Goal: Task Accomplishment & Management: Manage account settings

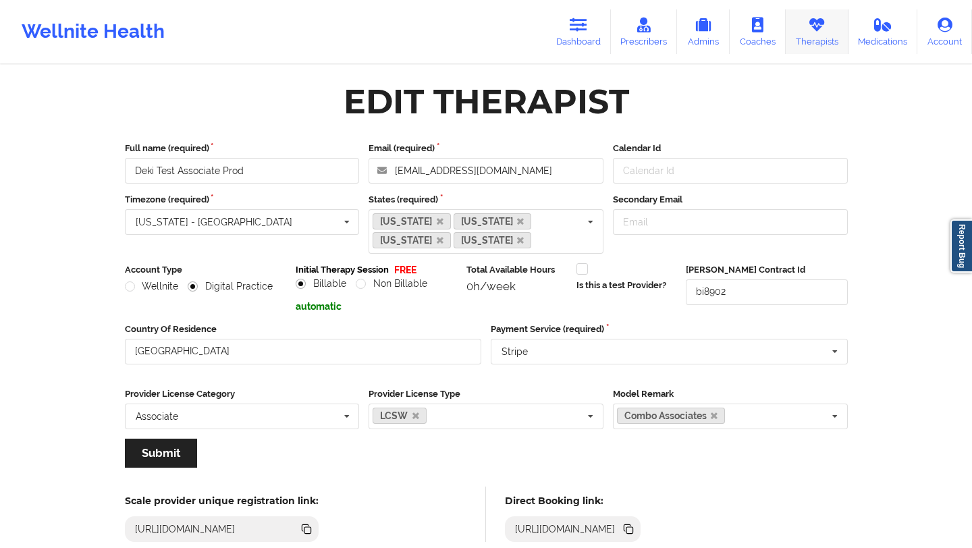
click at [806, 32] on link "Therapists" at bounding box center [817, 31] width 63 height 45
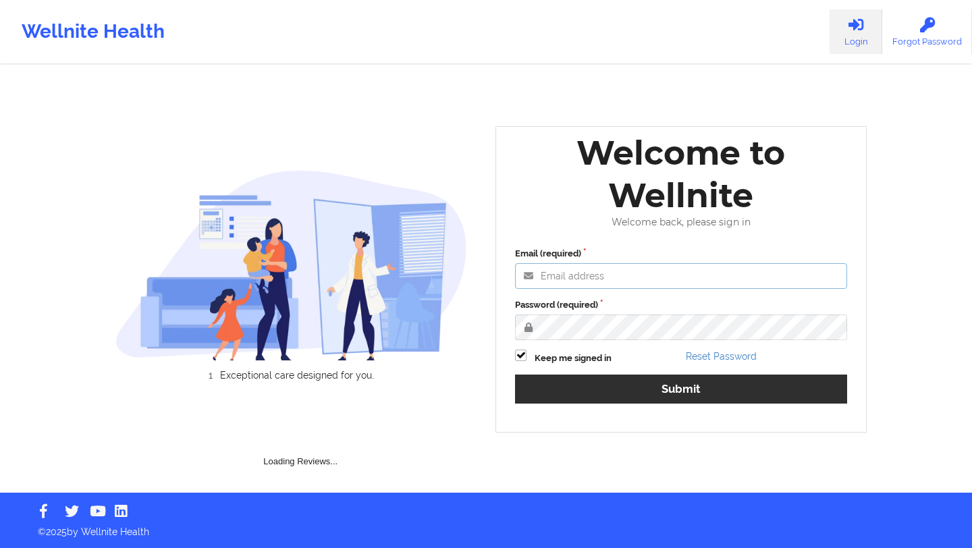
type input "[EMAIL_ADDRESS][DOMAIN_NAME]"
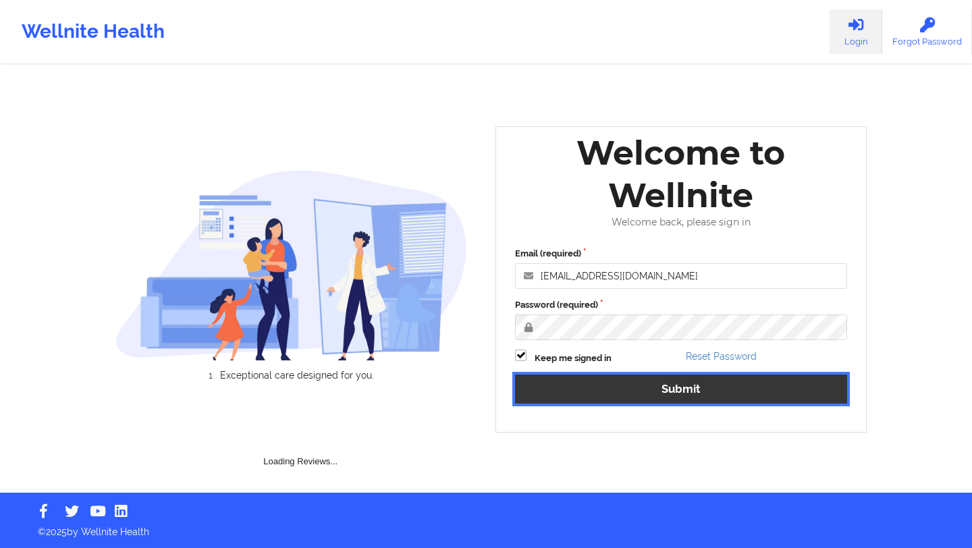
click at [596, 393] on button "Submit" at bounding box center [681, 389] width 332 height 29
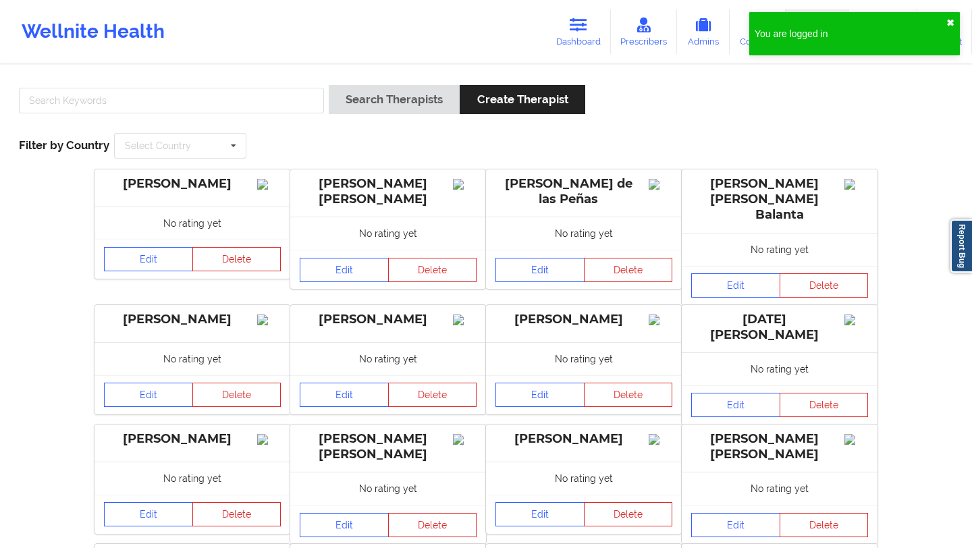
click at [952, 22] on button "✖︎" at bounding box center [950, 23] width 8 height 11
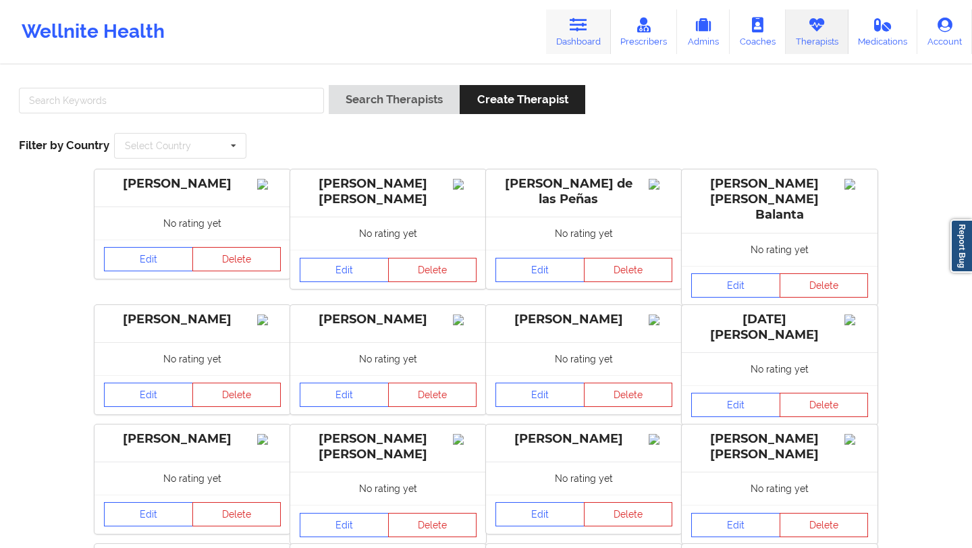
click at [565, 43] on link "Dashboard" at bounding box center [578, 31] width 65 height 45
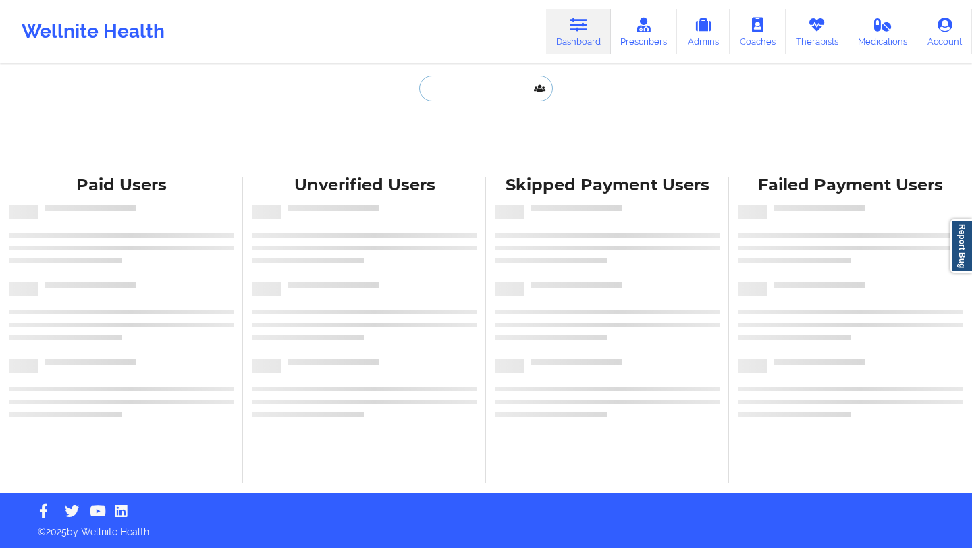
click at [467, 94] on input "text" at bounding box center [486, 89] width 134 height 26
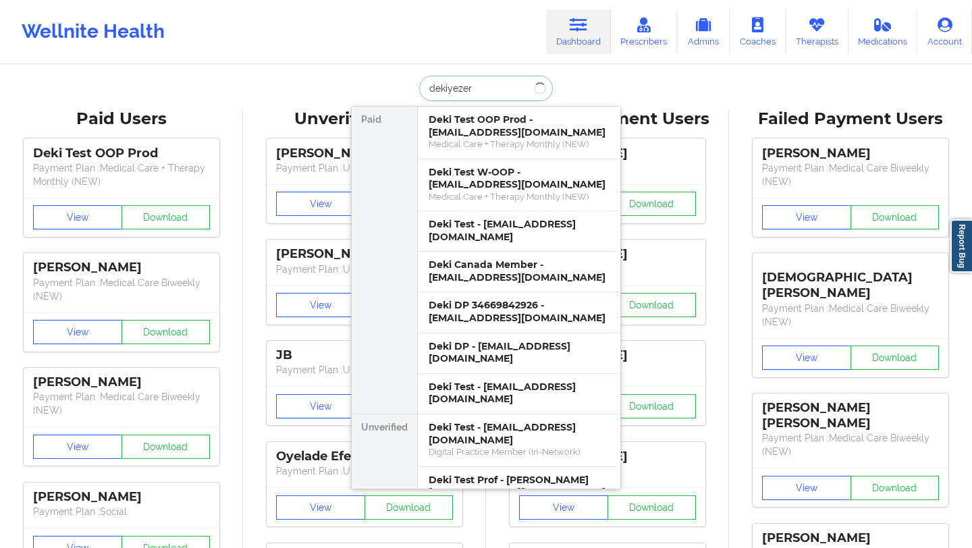
type input "dekiyezer@"
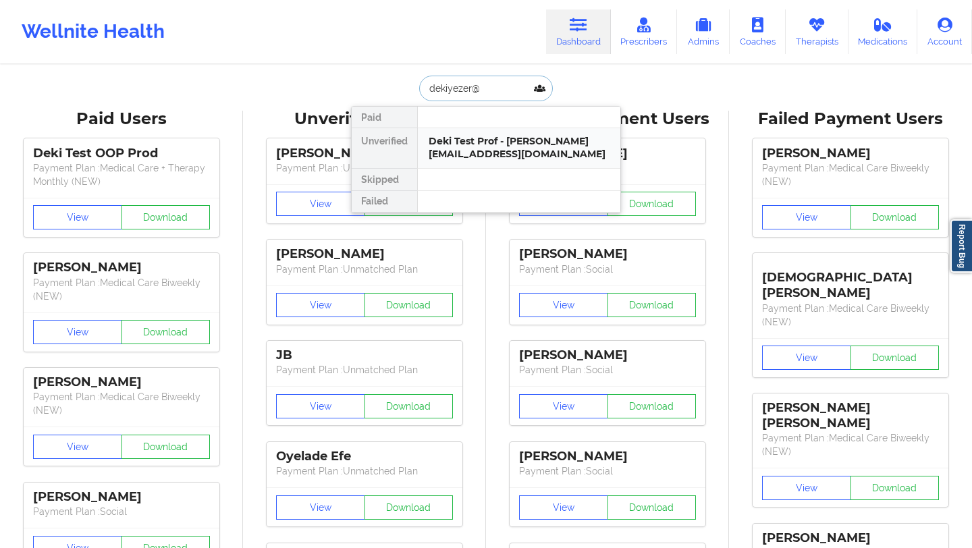
click at [471, 153] on div "Deki Test Prof - dekiyezer@gmail.com" at bounding box center [519, 147] width 181 height 25
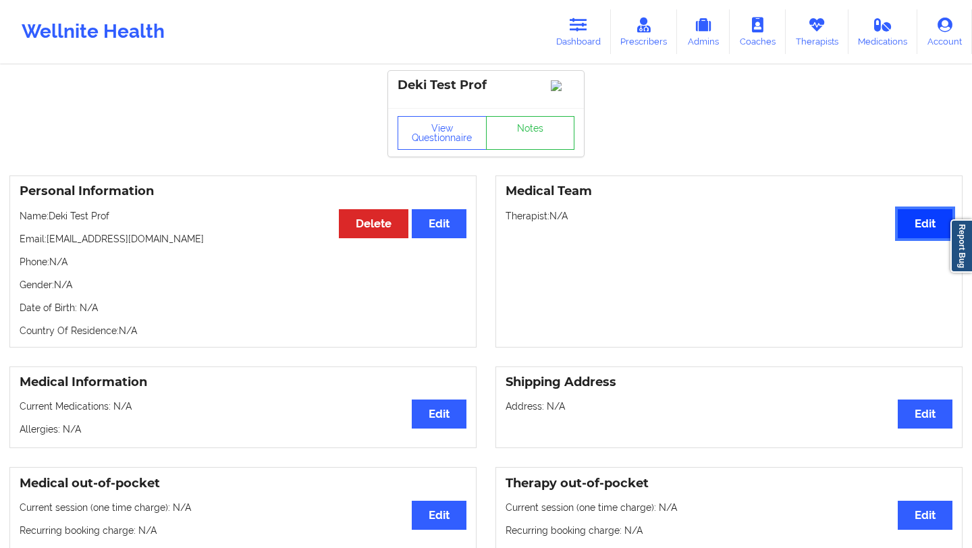
click at [934, 234] on button "Edit" at bounding box center [925, 223] width 55 height 29
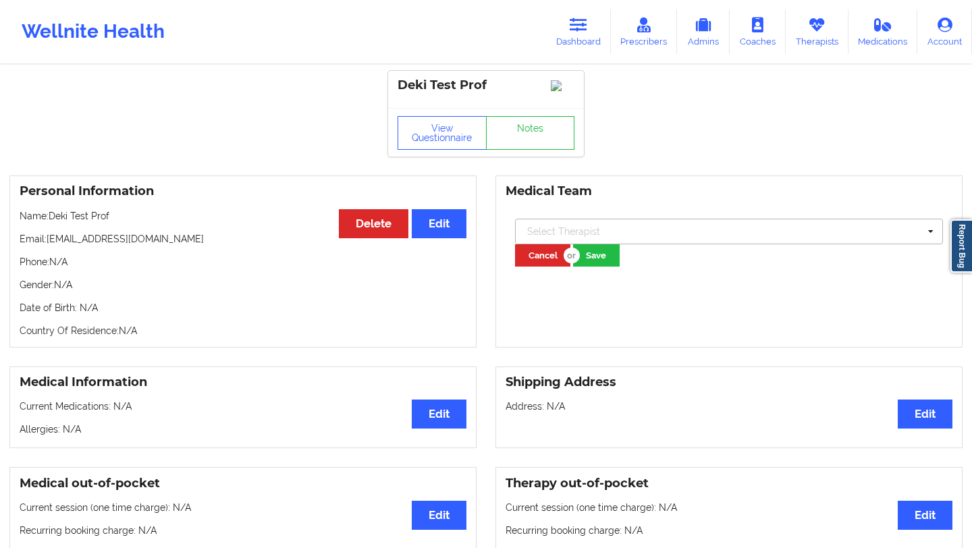
click at [624, 239] on div at bounding box center [722, 231] width 391 height 16
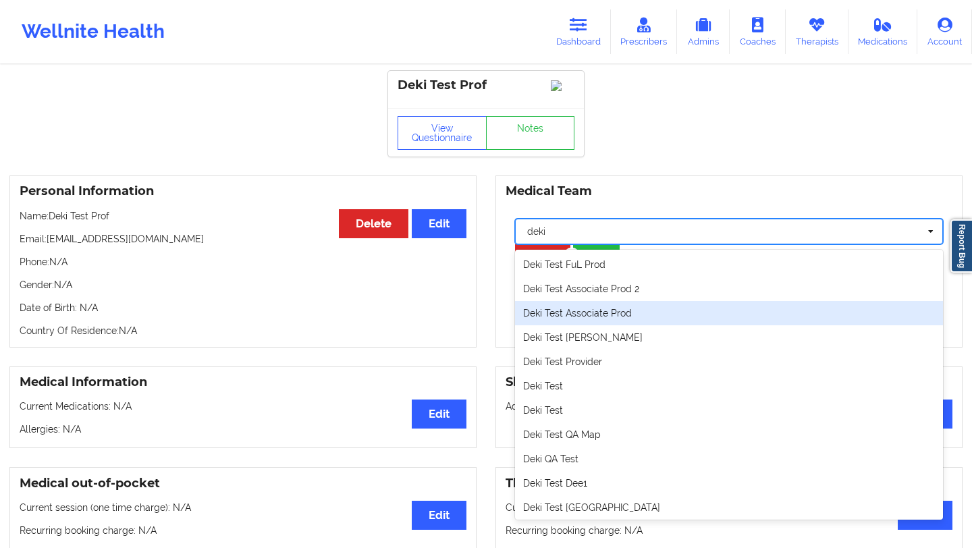
click at [581, 325] on div "Deki Test Associate Prod" at bounding box center [729, 313] width 428 height 24
type input "deki"
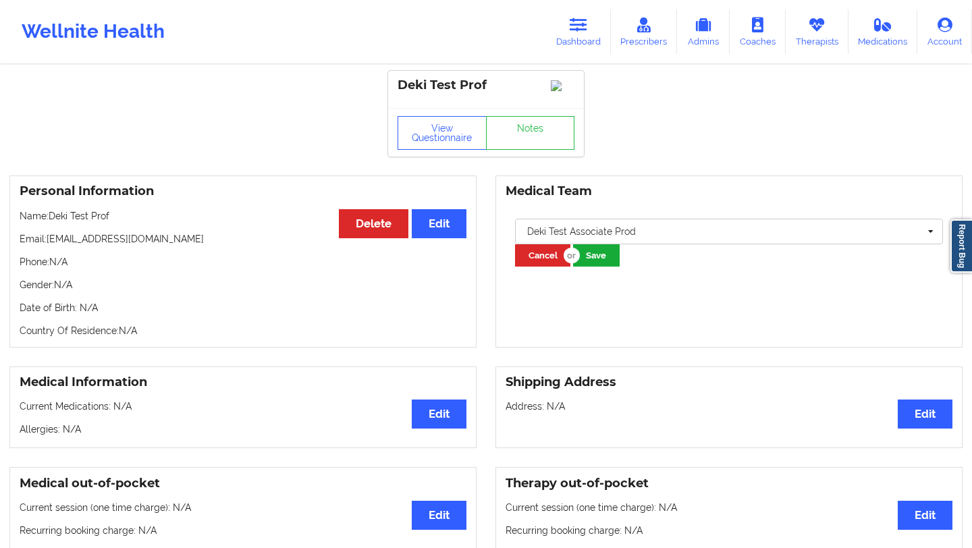
click at [596, 267] on button "Save" at bounding box center [596, 255] width 47 height 22
